Goal: Task Accomplishment & Management: Complete application form

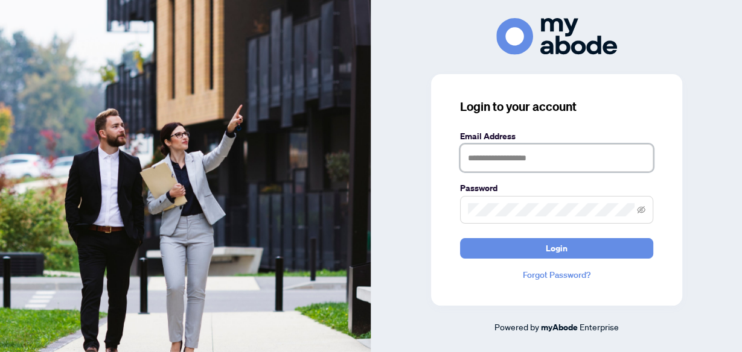
click at [488, 159] on input "text" at bounding box center [556, 158] width 193 height 28
type input "**********"
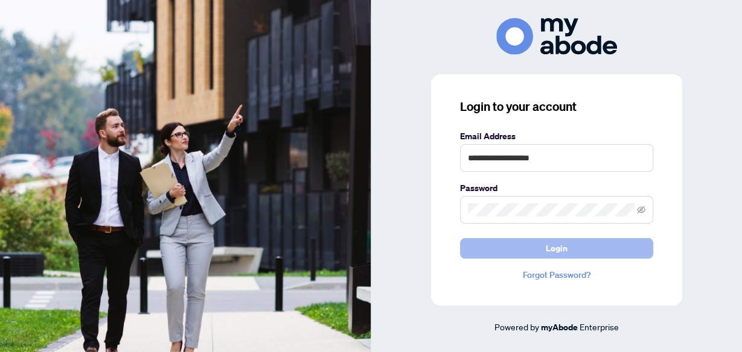
click at [570, 246] on button "Login" at bounding box center [556, 248] width 193 height 21
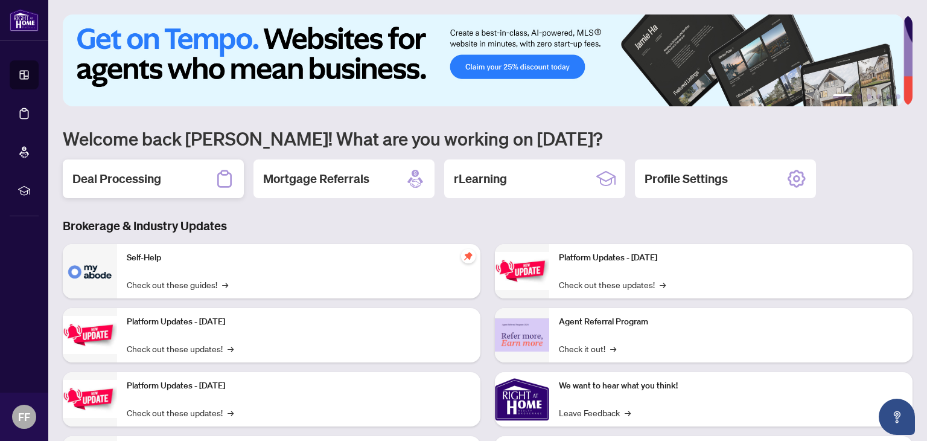
click at [224, 172] on icon at bounding box center [224, 178] width 19 height 19
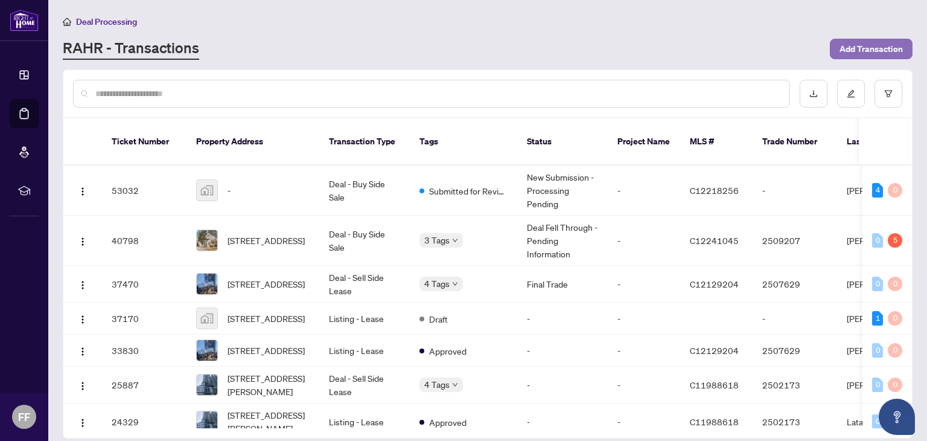
click at [850, 42] on span "Add Transaction" at bounding box center [870, 48] width 63 height 19
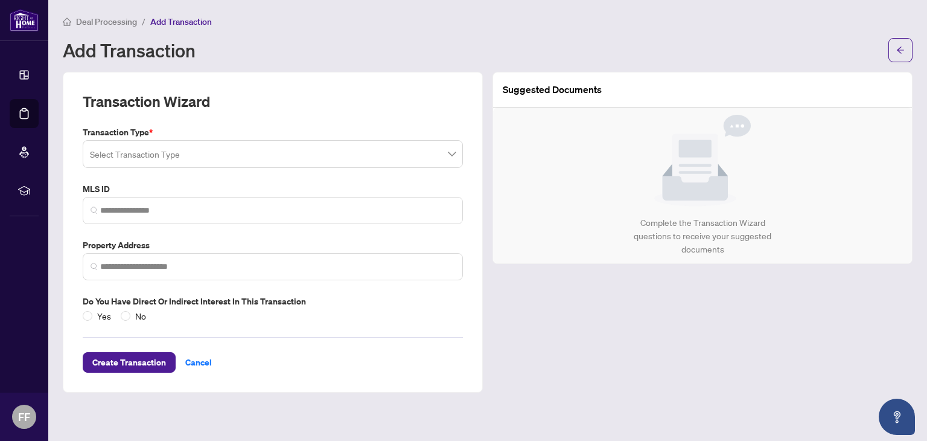
click at [453, 153] on span at bounding box center [273, 153] width 366 height 23
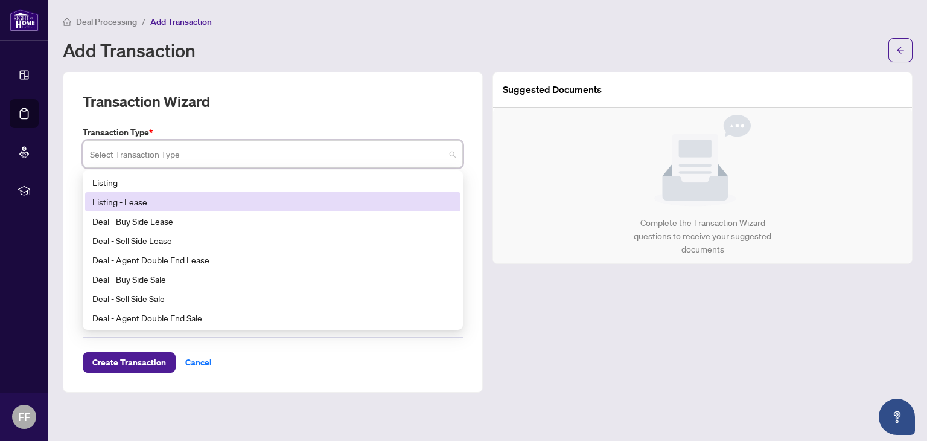
click at [191, 197] on div "Listing - Lease" at bounding box center [272, 201] width 361 height 13
click at [451, 154] on span at bounding box center [273, 153] width 366 height 23
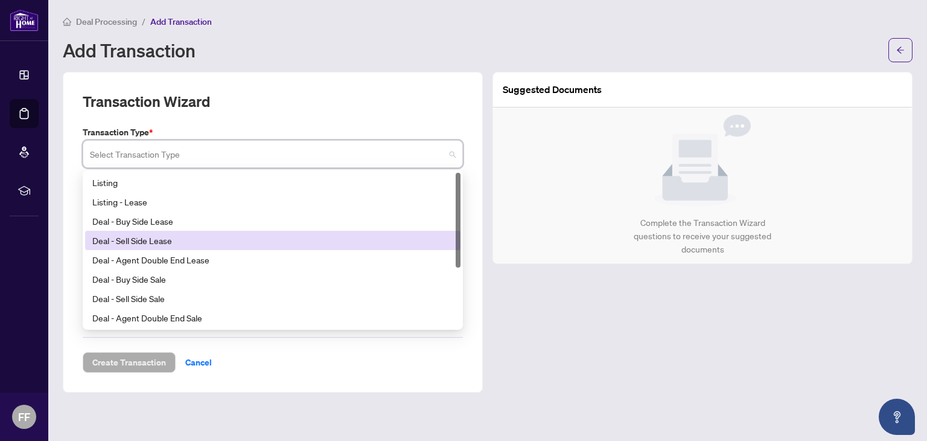
click at [518, 325] on div "Suggested Documents Complete the Transaction Wizard questions to receive your s…" at bounding box center [703, 232] width 430 height 320
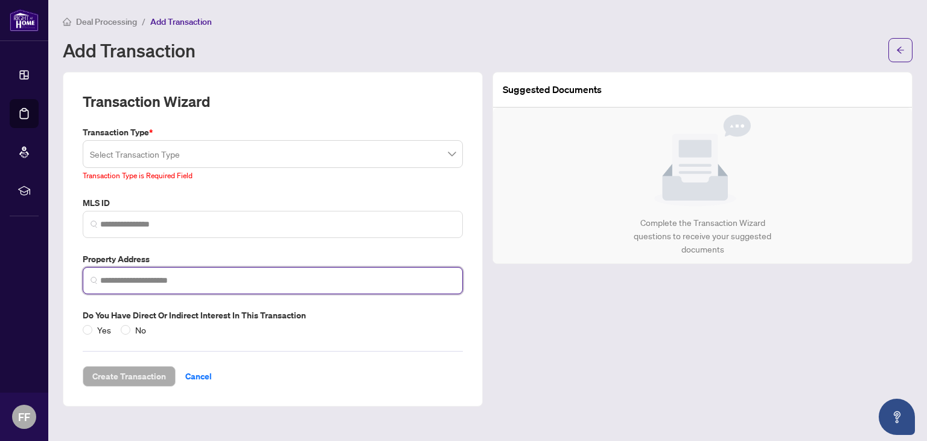
click at [110, 276] on input "search" at bounding box center [277, 280] width 355 height 13
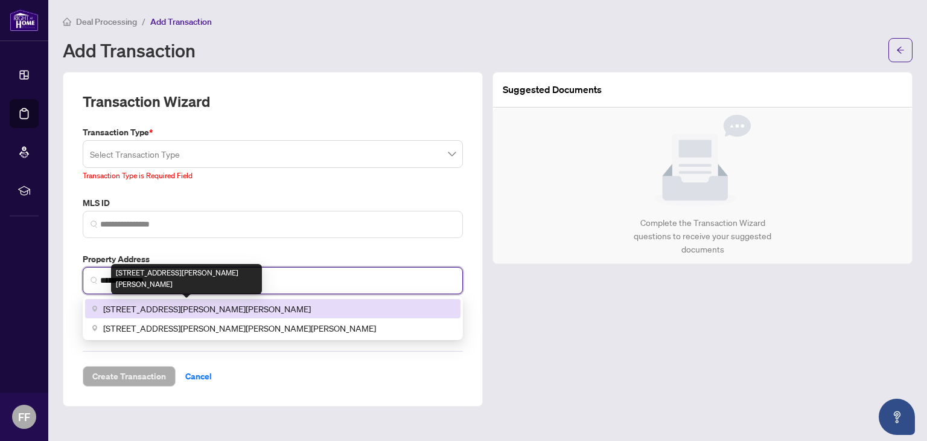
click at [179, 302] on span "[STREET_ADDRESS][PERSON_NAME][PERSON_NAME]" at bounding box center [207, 308] width 208 height 13
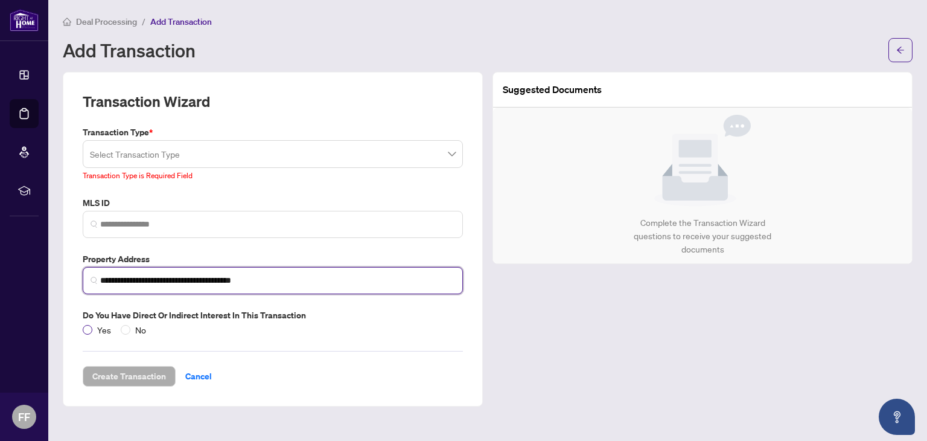
type input "**********"
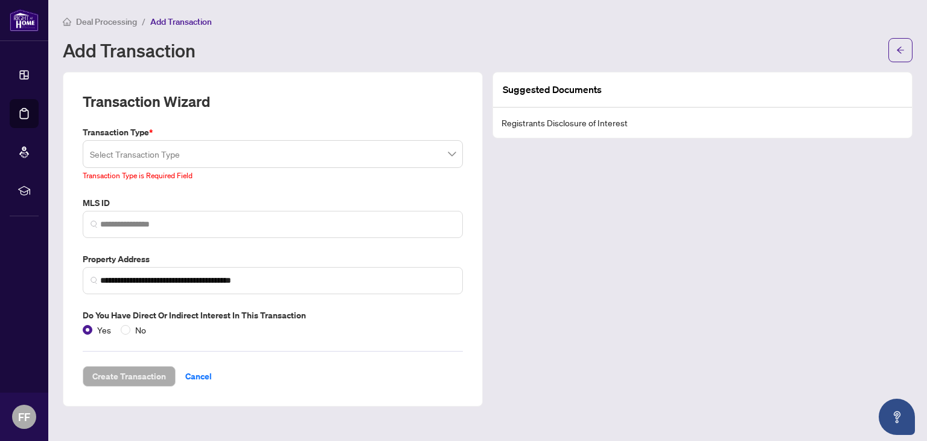
click at [453, 151] on span at bounding box center [273, 153] width 366 height 23
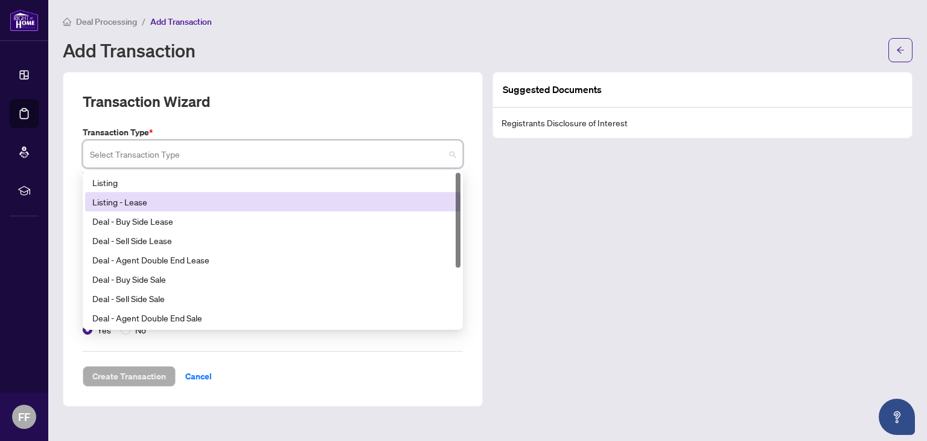
click at [150, 200] on div "Listing - Lease" at bounding box center [272, 201] width 361 height 13
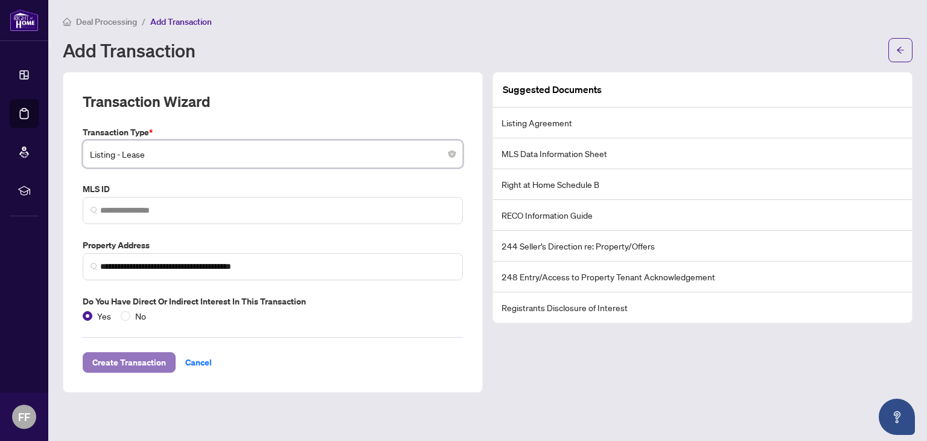
click at [122, 361] on span "Create Transaction" at bounding box center [129, 361] width 74 height 19
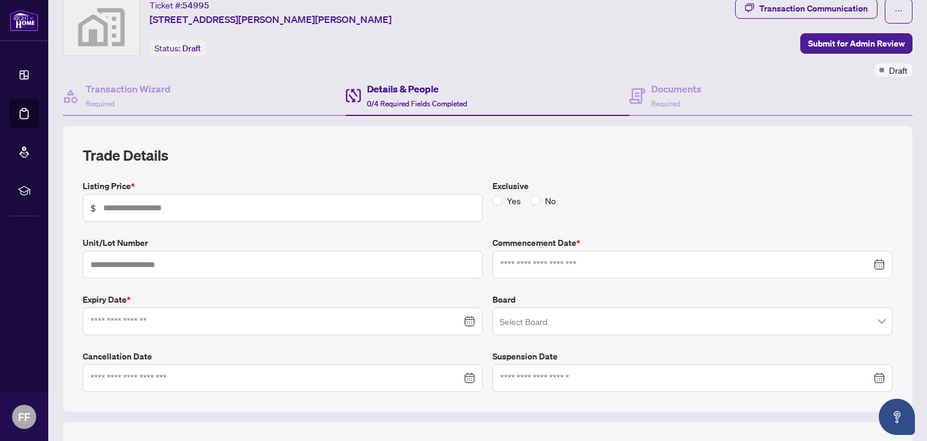
scroll to position [41, 0]
click at [144, 203] on input "text" at bounding box center [289, 206] width 372 height 13
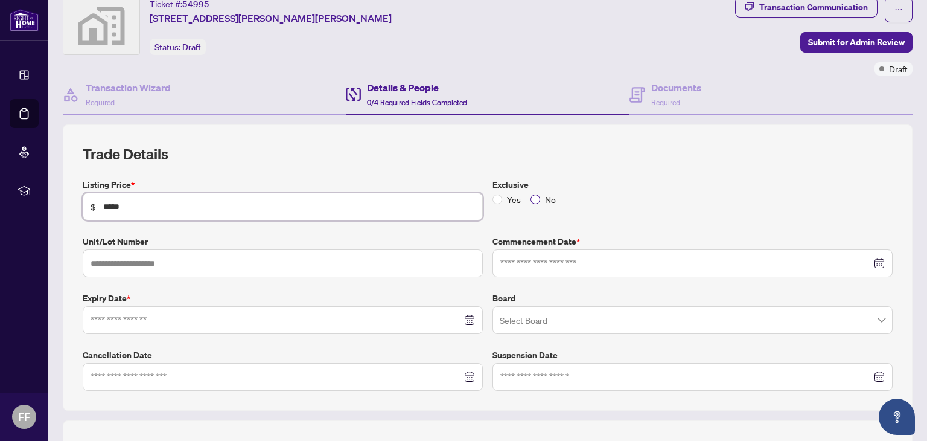
type input "*****"
click at [106, 260] on input "text" at bounding box center [283, 263] width 400 height 28
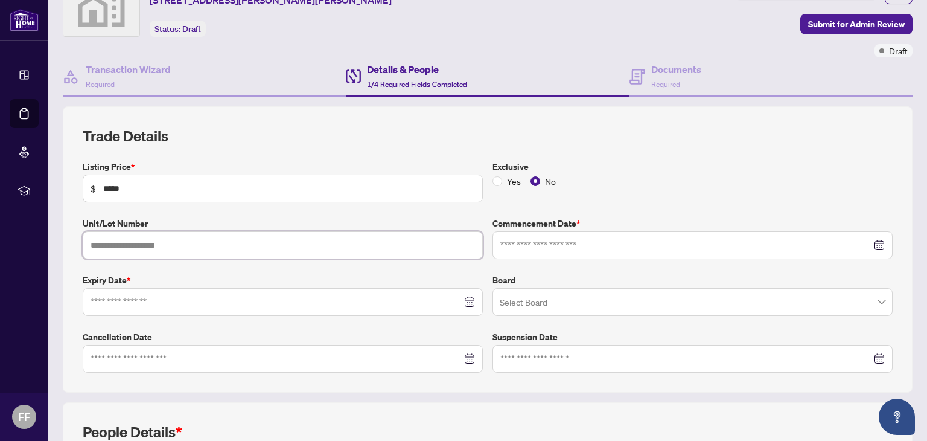
scroll to position [60, 0]
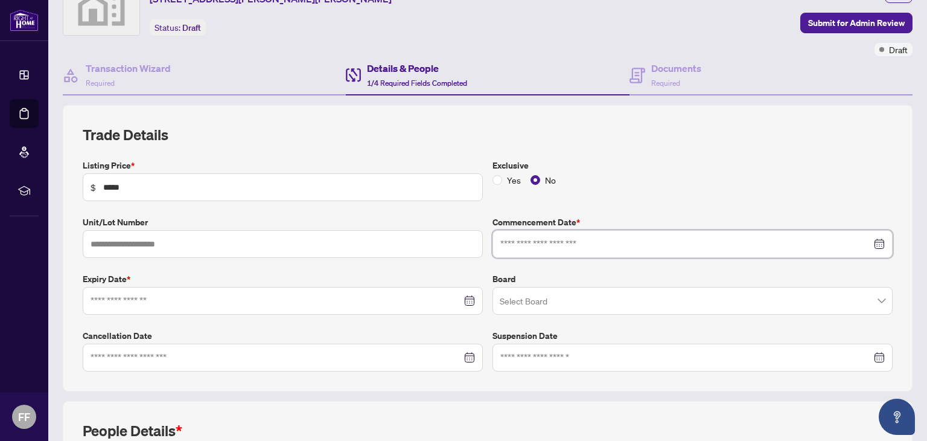
click at [541, 240] on input at bounding box center [685, 243] width 371 height 13
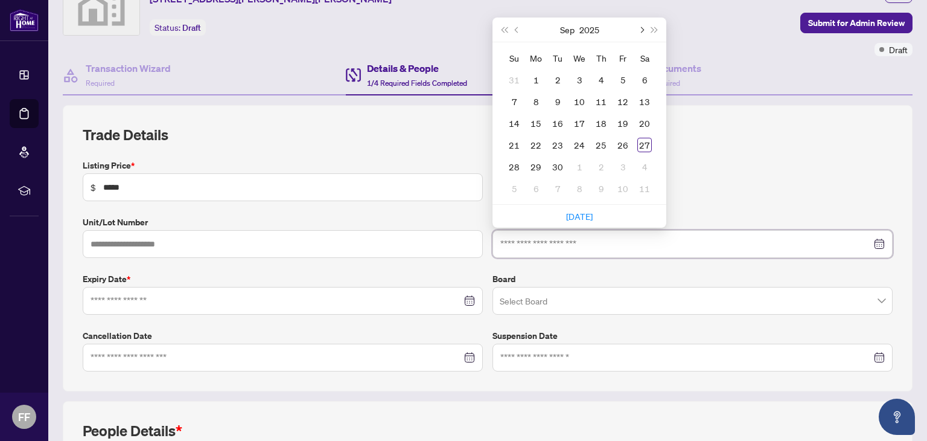
type input "**********"
click at [638, 27] on span "Next month (PageDown)" at bounding box center [641, 30] width 6 height 6
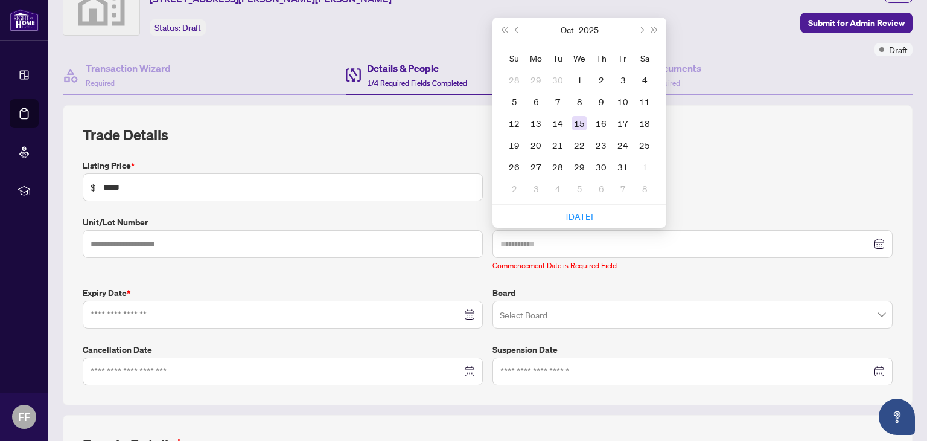
type input "**********"
click at [574, 121] on div "15" at bounding box center [579, 123] width 14 height 14
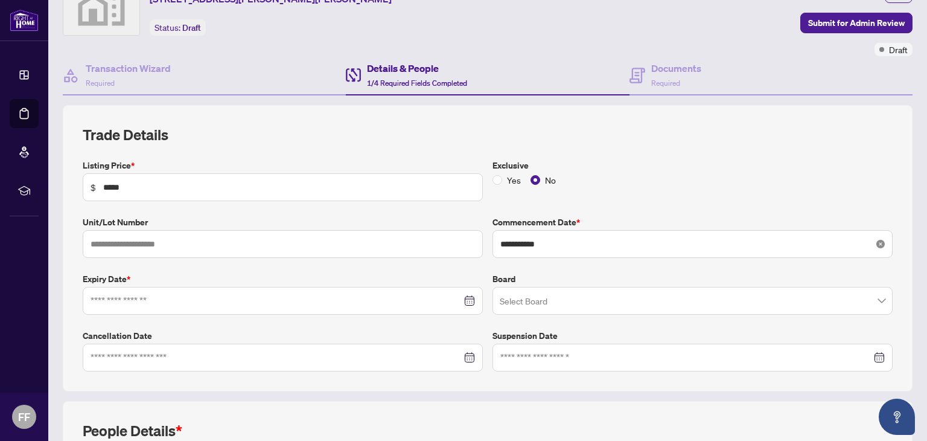
click at [876, 244] on icon "close-circle" at bounding box center [880, 244] width 8 height 8
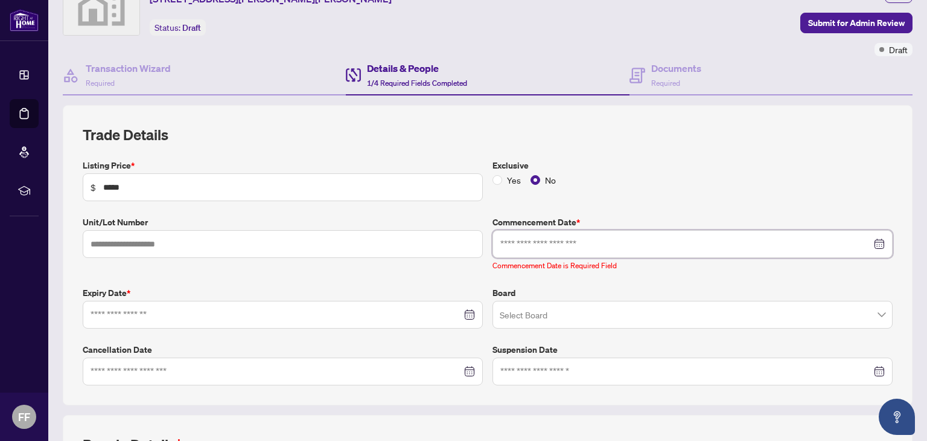
click at [752, 243] on input at bounding box center [685, 243] width 371 height 13
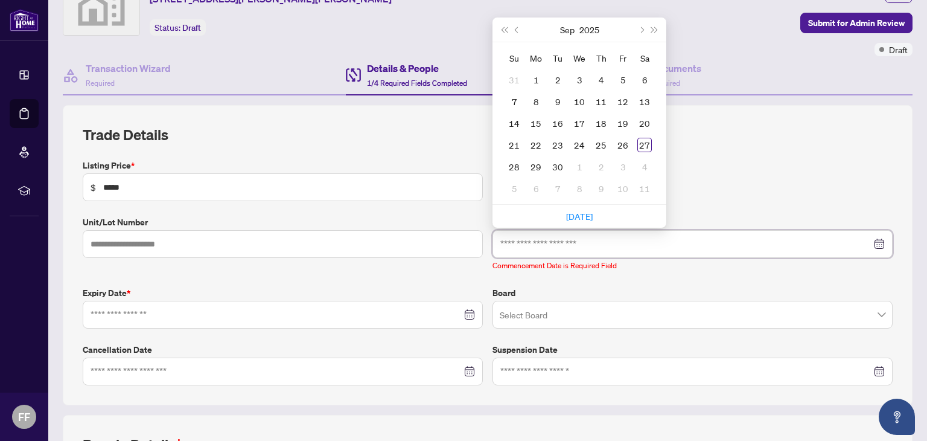
click at [871, 241] on div at bounding box center [692, 243] width 384 height 13
click at [638, 30] on span "Next month (PageDown)" at bounding box center [641, 30] width 6 height 6
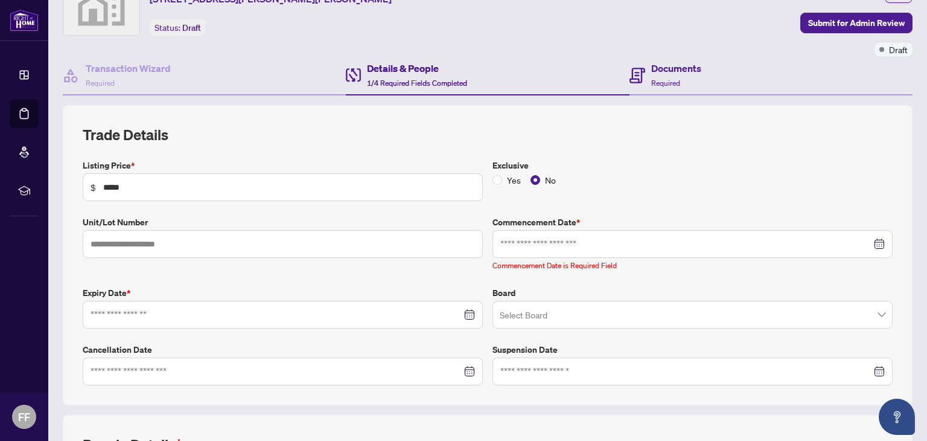
click at [766, 71] on div "Documents Required" at bounding box center [770, 75] width 283 height 39
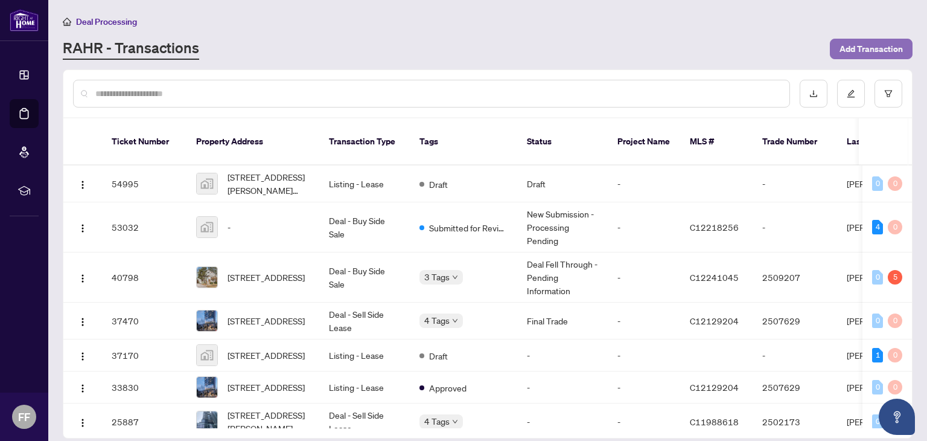
click at [857, 43] on span "Add Transaction" at bounding box center [870, 48] width 63 height 19
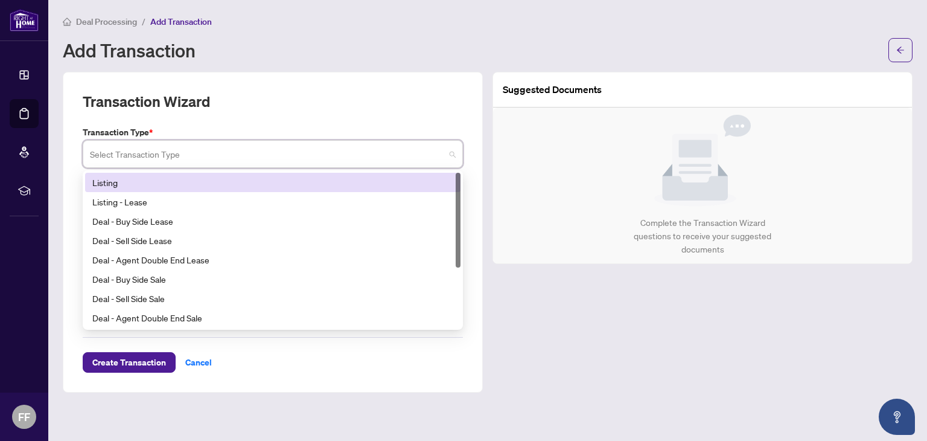
click at [109, 152] on input "search" at bounding box center [267, 155] width 355 height 27
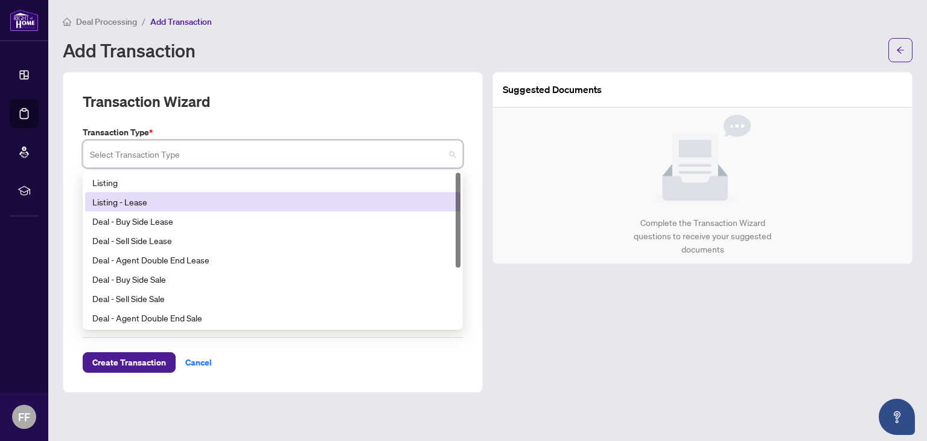
click at [122, 200] on div "Listing - Lease" at bounding box center [272, 201] width 361 height 13
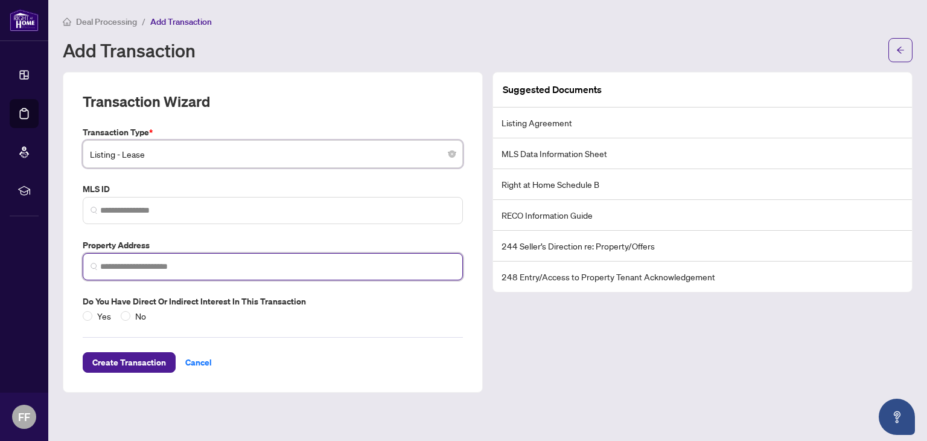
click at [111, 267] on input "search" at bounding box center [277, 266] width 355 height 13
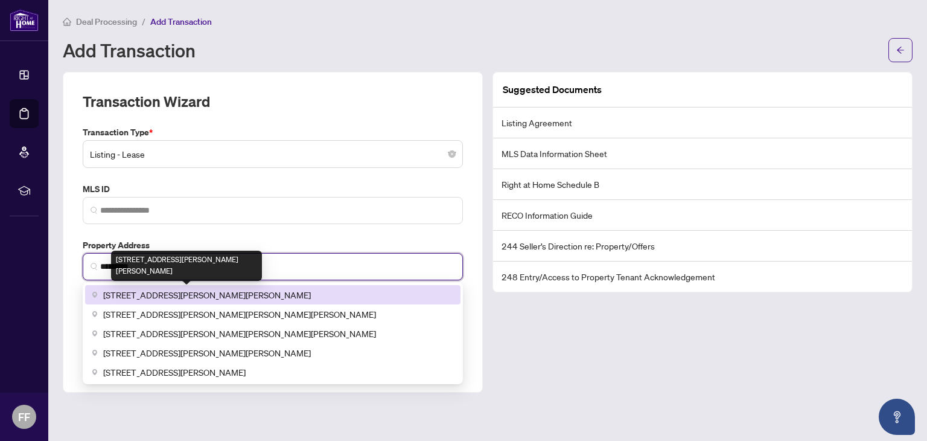
click at [157, 291] on span "[STREET_ADDRESS][PERSON_NAME][PERSON_NAME]" at bounding box center [207, 294] width 208 height 13
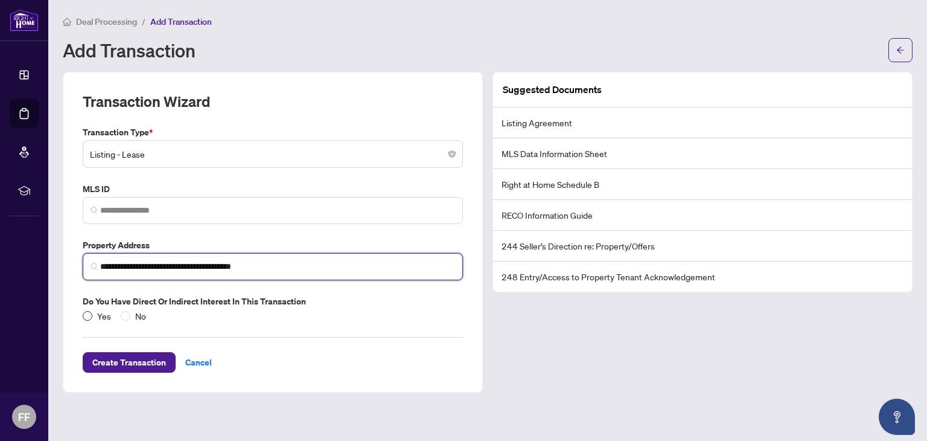
type input "**********"
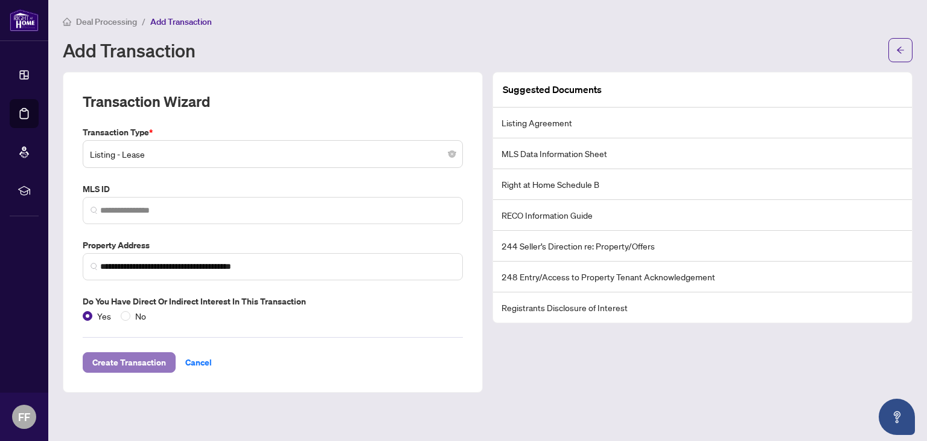
click at [124, 360] on span "Create Transaction" at bounding box center [129, 361] width 74 height 19
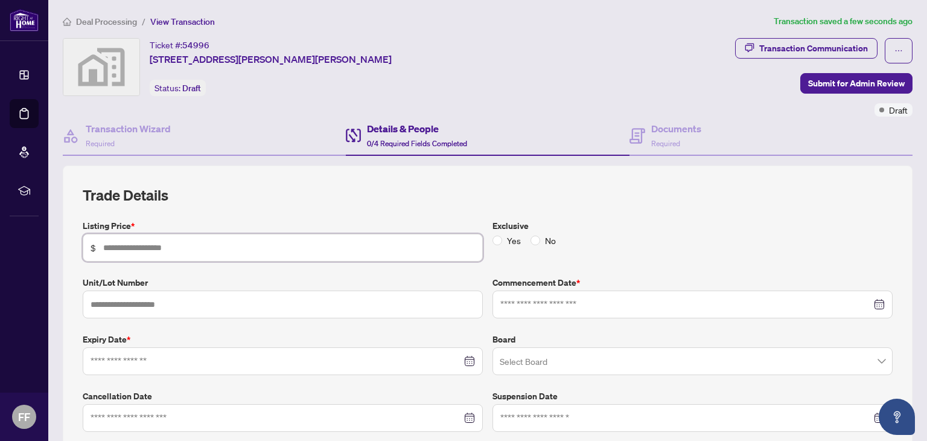
click at [133, 241] on input "text" at bounding box center [289, 247] width 372 height 13
type input "*****"
click at [104, 299] on input "text" at bounding box center [283, 304] width 400 height 28
type input "***"
click at [109, 354] on input at bounding box center [276, 360] width 371 height 13
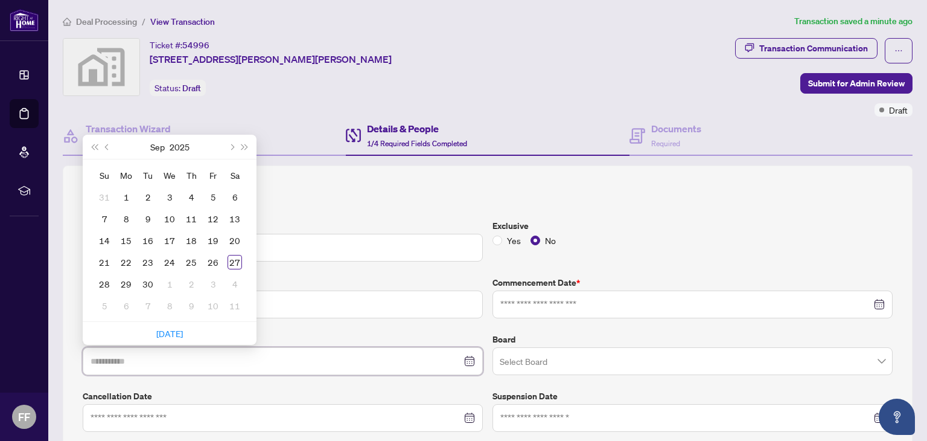
type input "**********"
click at [232, 145] on span "Next month (PageDown)" at bounding box center [231, 147] width 6 height 6
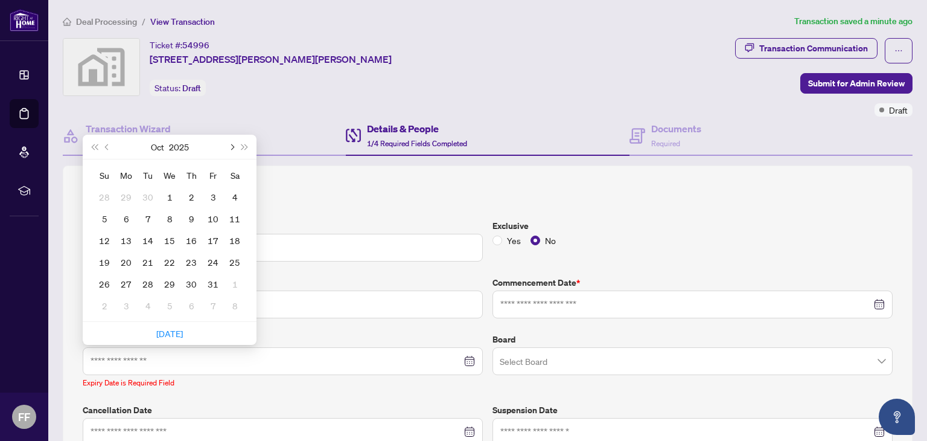
click at [232, 145] on span "Next month (PageDown)" at bounding box center [231, 147] width 6 height 6
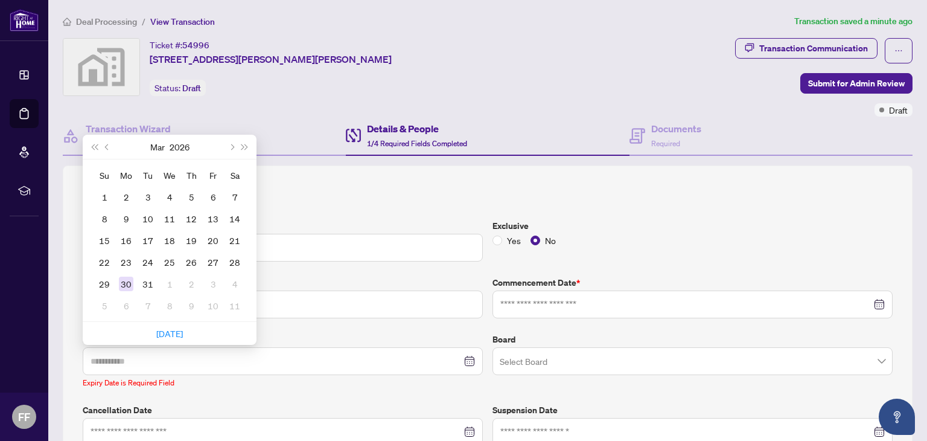
type input "**********"
click at [123, 284] on div "30" at bounding box center [126, 283] width 14 height 14
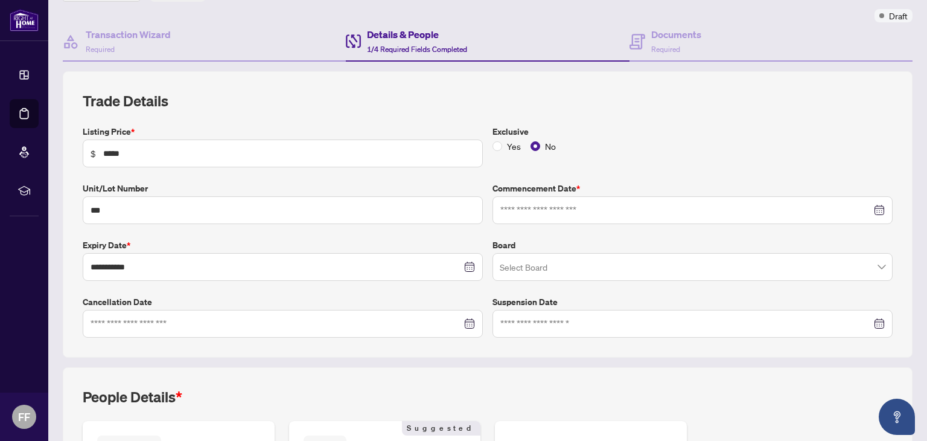
scroll to position [100, 0]
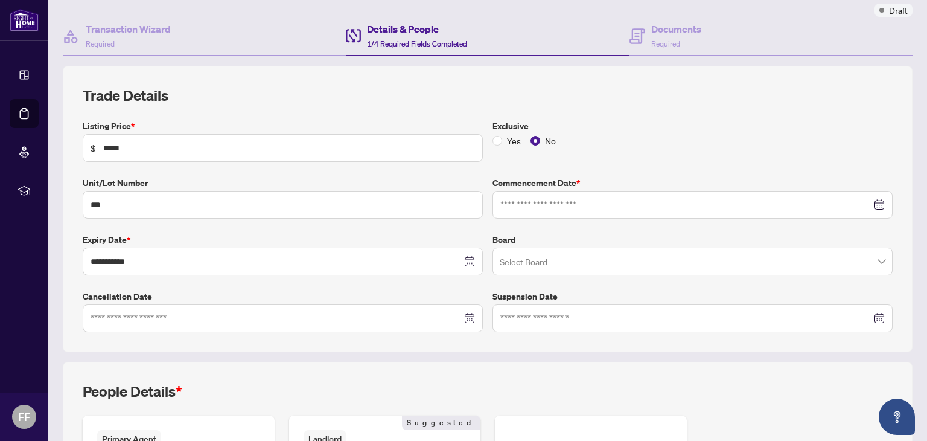
click at [874, 206] on div at bounding box center [692, 204] width 384 height 13
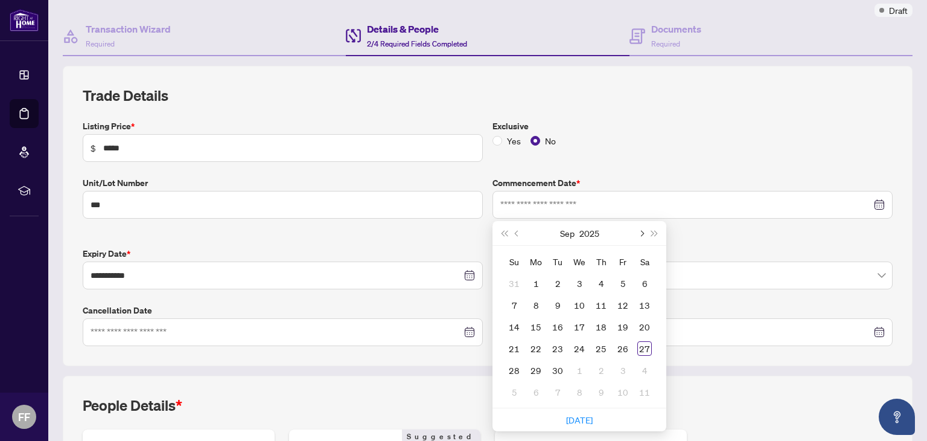
click at [637, 234] on button "Next month (PageDown)" at bounding box center [640, 233] width 13 height 24
type input "**********"
click at [637, 329] on div "15" at bounding box center [644, 326] width 14 height 14
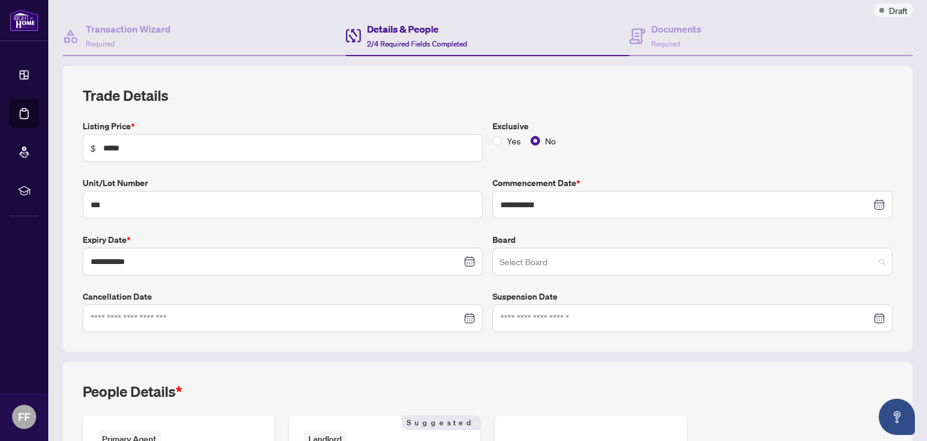
click at [869, 261] on span at bounding box center [693, 261] width 386 height 23
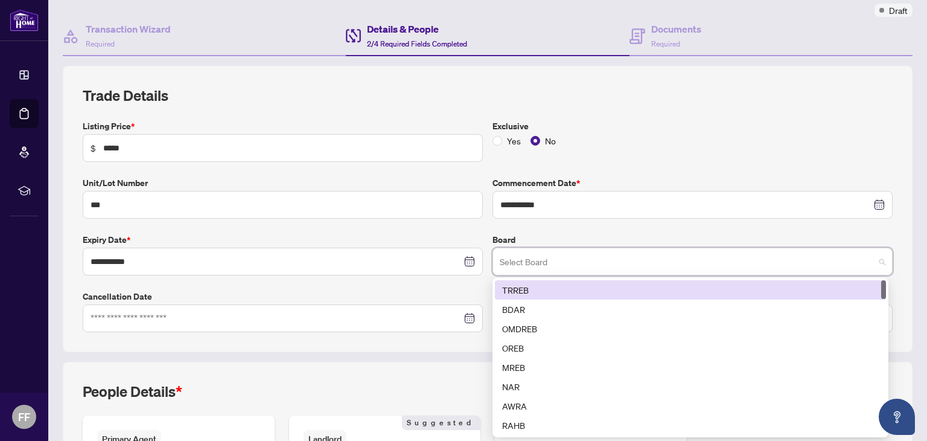
click at [787, 285] on div "TRREB" at bounding box center [690, 289] width 377 height 13
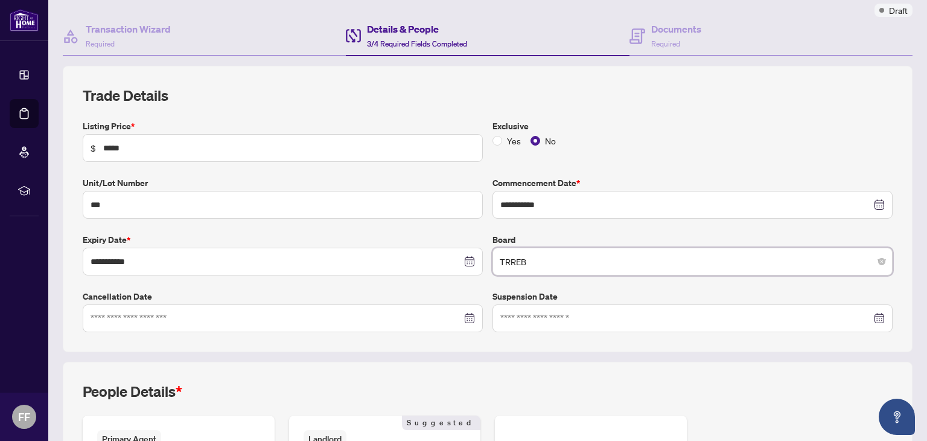
click at [876, 255] on span "TRREB" at bounding box center [693, 261] width 386 height 23
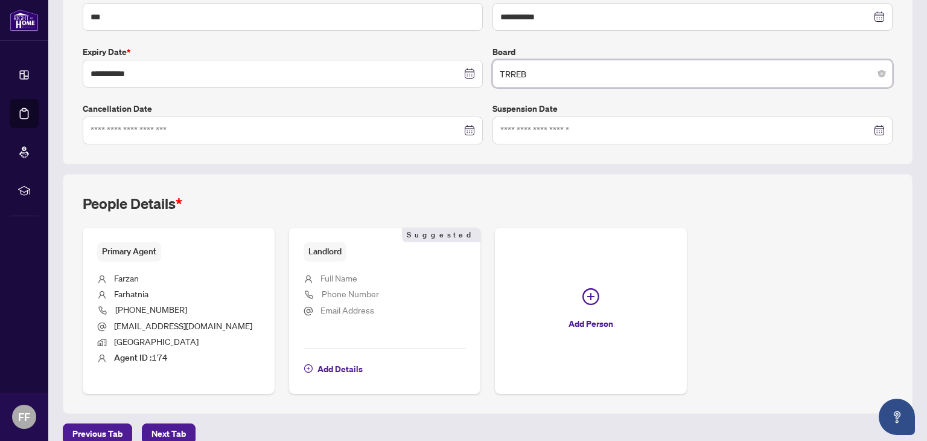
scroll to position [302, 0]
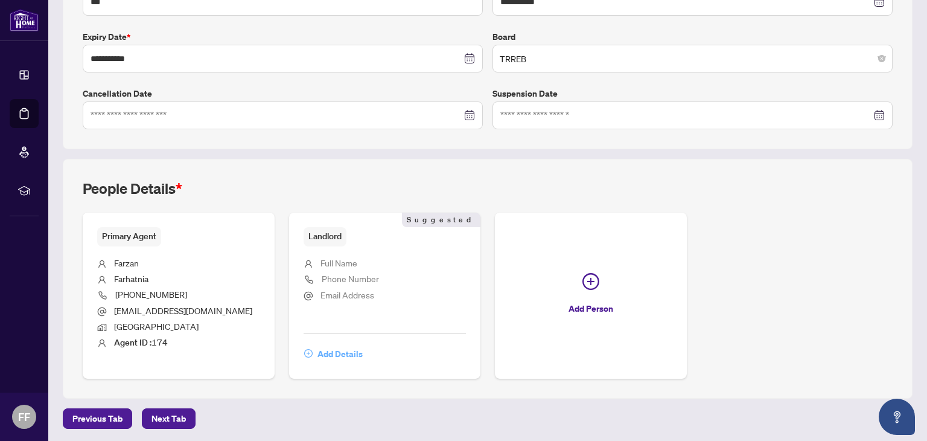
click at [336, 351] on span "Add Details" at bounding box center [339, 353] width 45 height 19
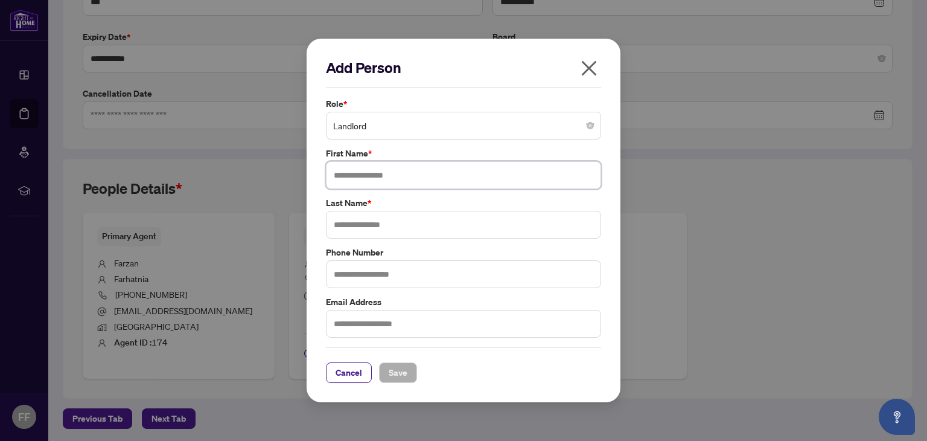
click at [348, 177] on input "text" at bounding box center [463, 175] width 275 height 28
type input "**********"
click at [346, 221] on input "text" at bounding box center [463, 225] width 275 height 28
type input "*********"
click at [347, 272] on input "text" at bounding box center [463, 274] width 275 height 28
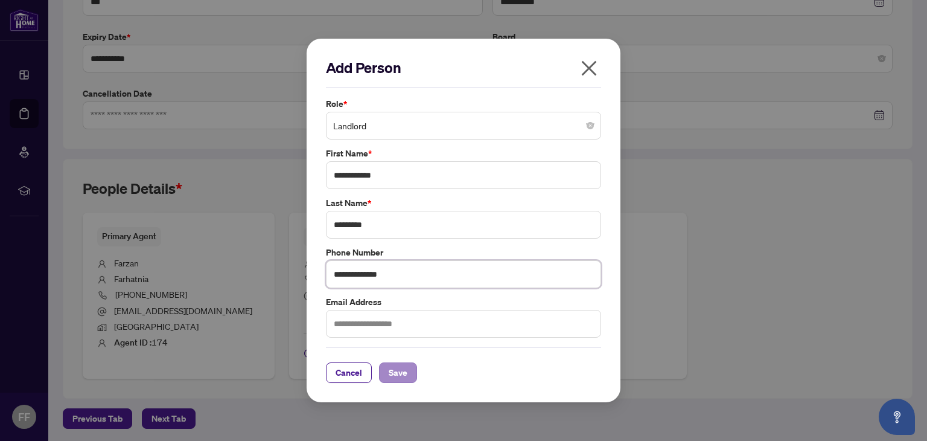
type input "**********"
click at [393, 371] on span "Save" at bounding box center [398, 372] width 19 height 19
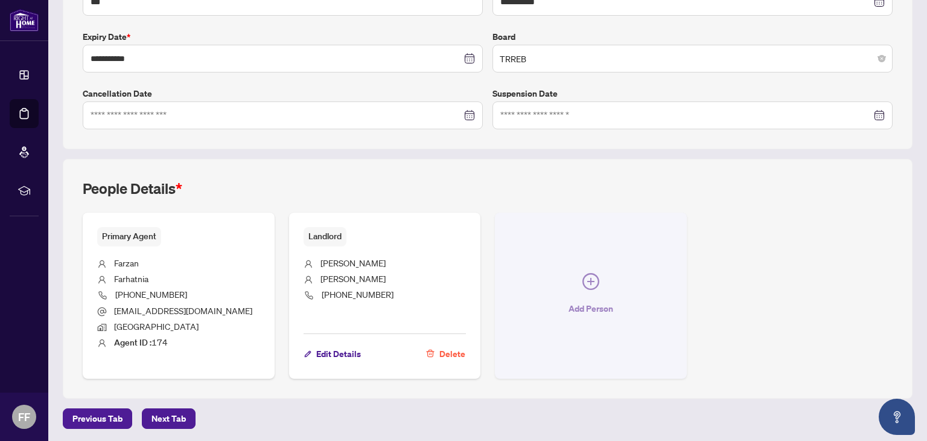
click at [586, 273] on icon "plus-circle" at bounding box center [590, 281] width 17 height 17
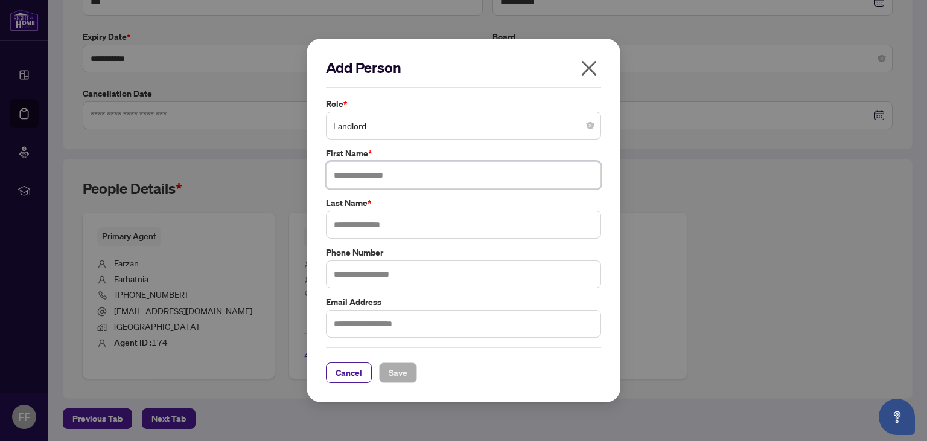
click at [342, 174] on input "text" at bounding box center [463, 175] width 275 height 28
type input "******"
click at [349, 227] on input "text" at bounding box center [463, 225] width 275 height 28
type input "*********"
click at [346, 273] on input "text" at bounding box center [463, 274] width 275 height 28
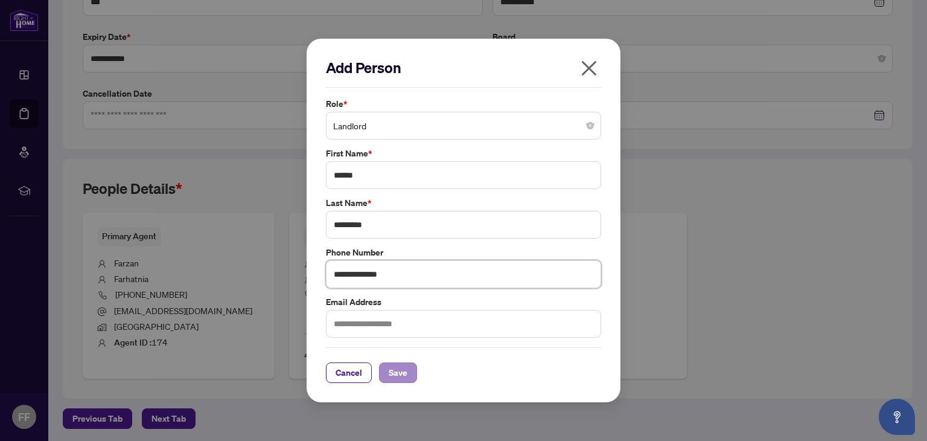
type input "**********"
click at [394, 363] on span "Save" at bounding box center [398, 372] width 19 height 19
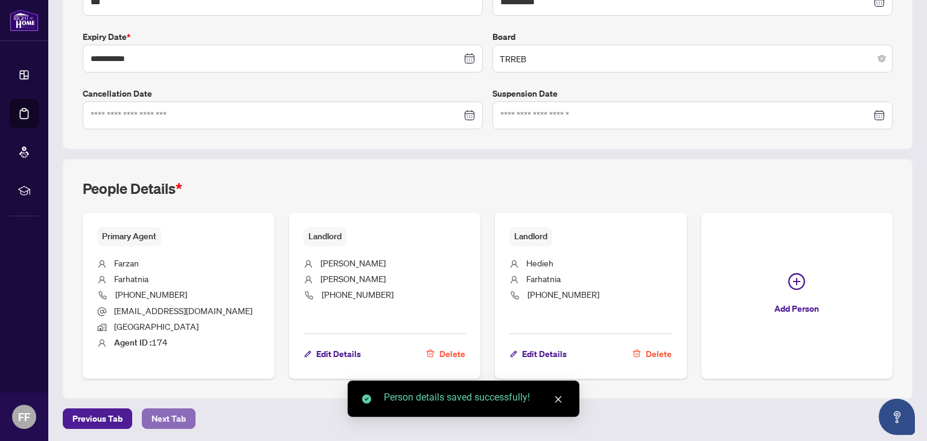
click at [162, 416] on span "Next Tab" at bounding box center [168, 418] width 34 height 19
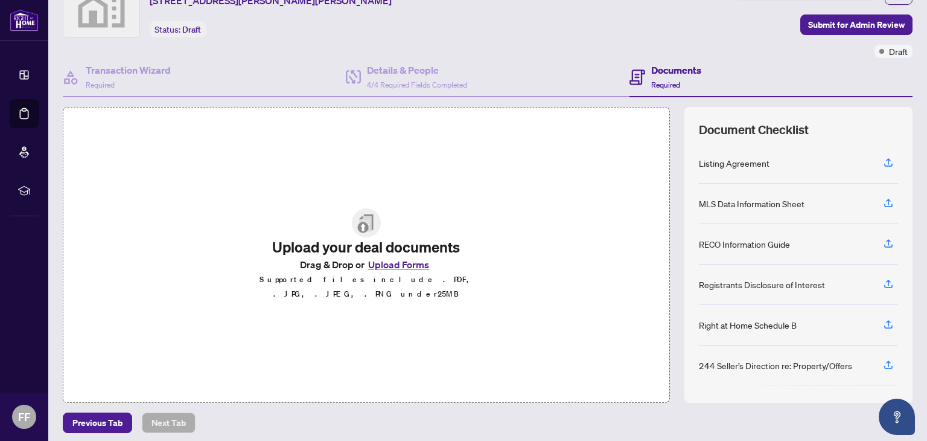
scroll to position [65, 0]
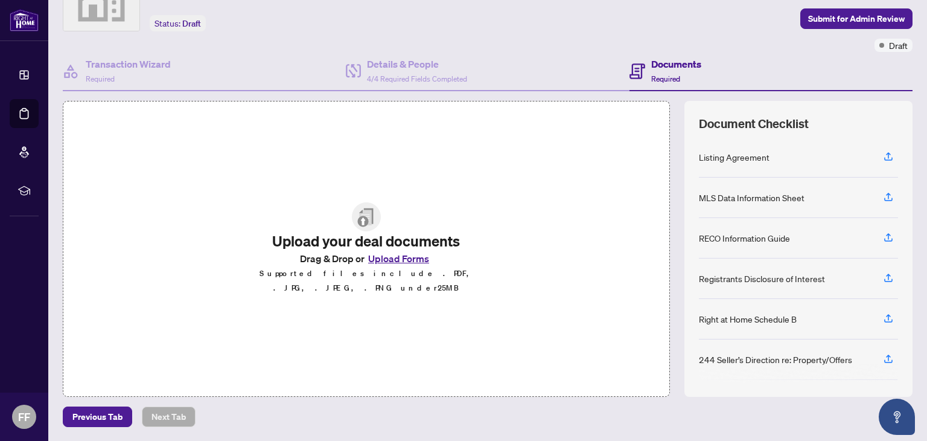
click at [390, 264] on button "Upload Forms" at bounding box center [398, 258] width 68 height 16
click at [883, 154] on icon "button" at bounding box center [888, 156] width 11 height 11
click at [382, 259] on button "Upload Forms" at bounding box center [398, 258] width 68 height 16
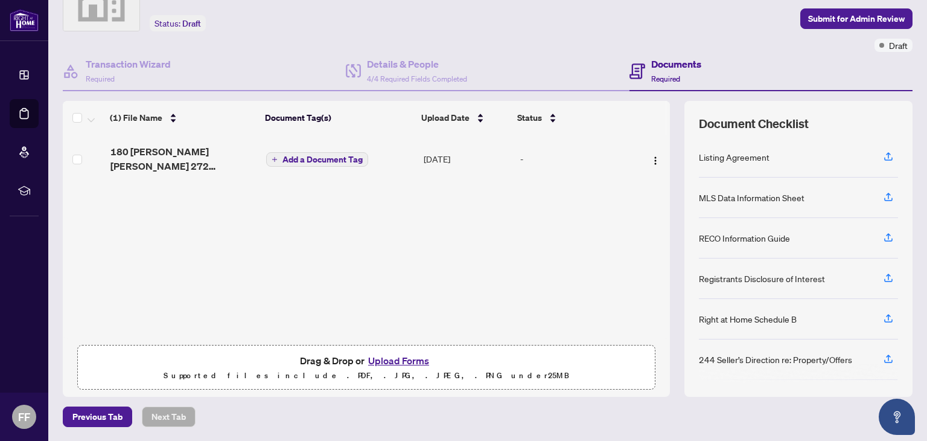
click at [381, 359] on button "Upload Forms" at bounding box center [398, 360] width 68 height 16
click at [390, 358] on button "Upload Forms" at bounding box center [398, 360] width 68 height 16
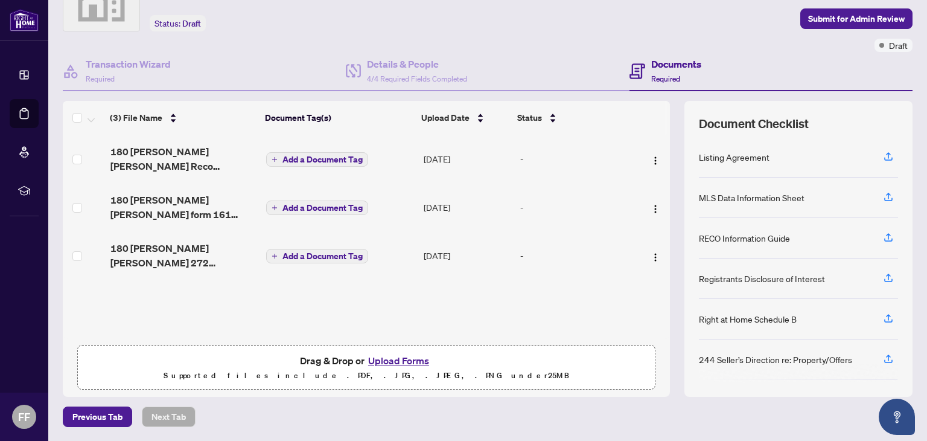
click at [392, 358] on button "Upload Forms" at bounding box center [398, 360] width 68 height 16
click at [390, 358] on button "Upload Forms" at bounding box center [398, 360] width 68 height 16
click at [392, 358] on button "Upload Forms" at bounding box center [398, 360] width 68 height 16
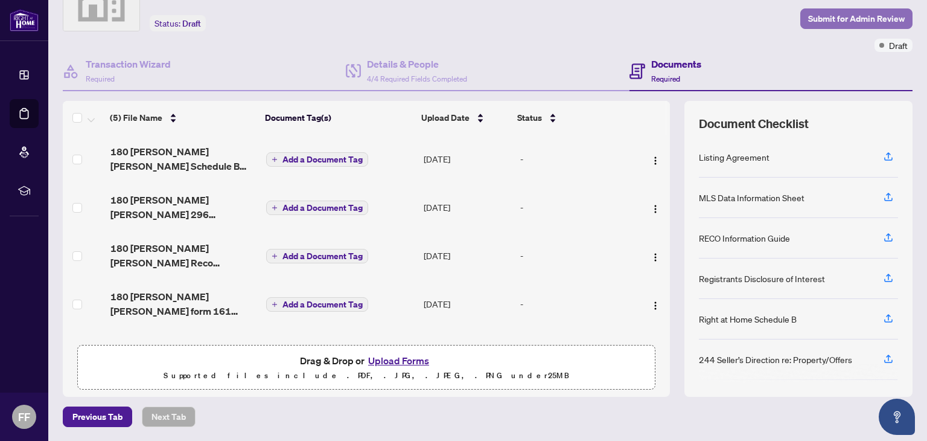
click at [842, 16] on span "Submit for Admin Review" at bounding box center [856, 18] width 97 height 19
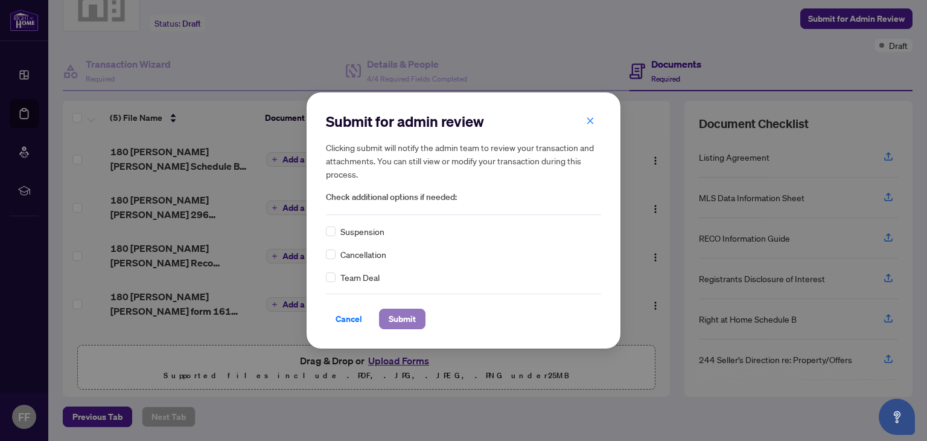
click at [398, 316] on span "Submit" at bounding box center [402, 318] width 27 height 19
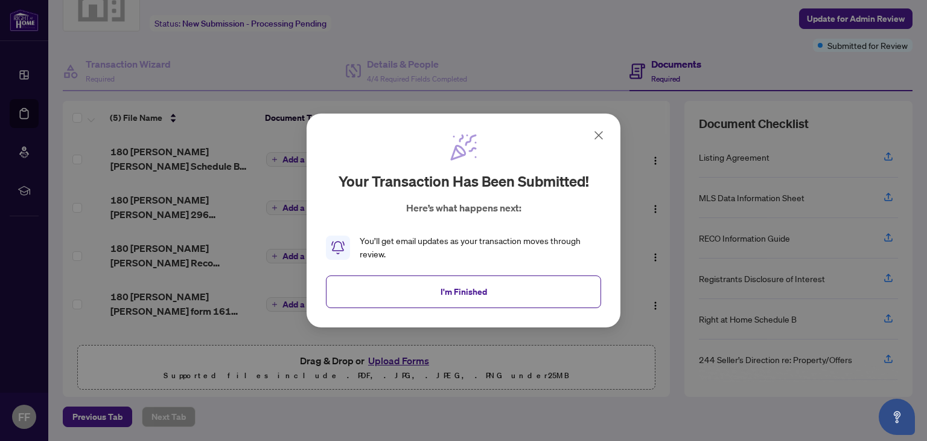
click at [597, 139] on icon at bounding box center [598, 135] width 14 height 14
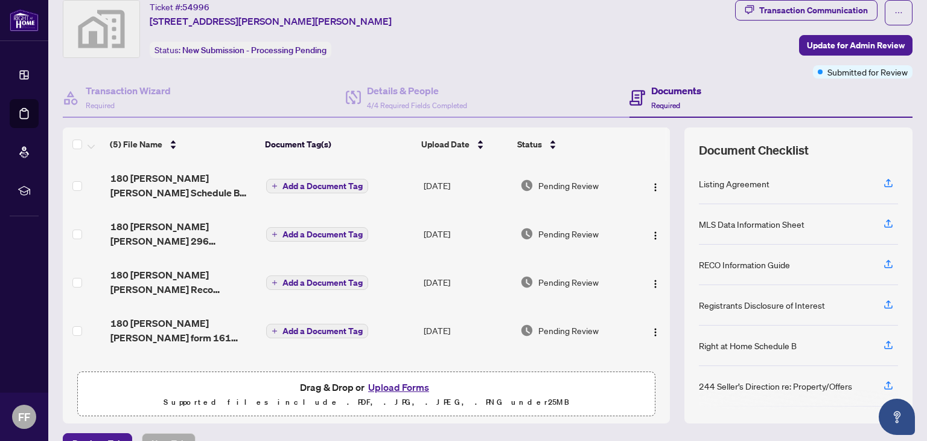
scroll to position [40, 0]
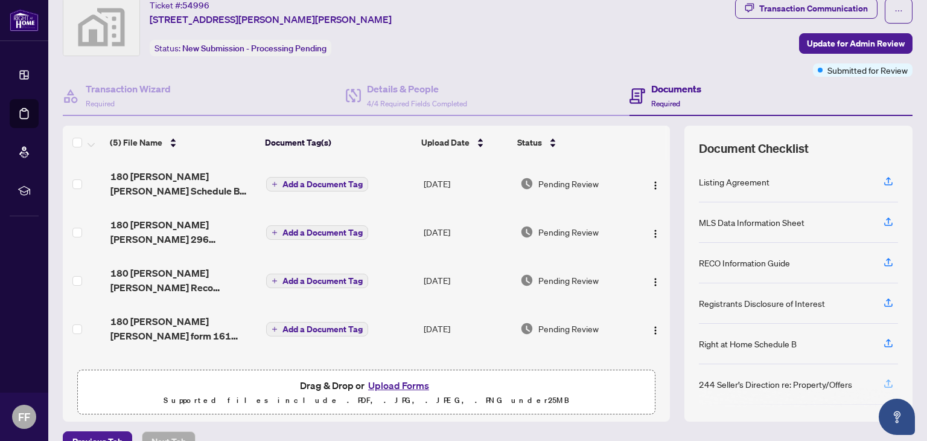
click at [883, 381] on icon "button" at bounding box center [888, 383] width 11 height 11
